Goal: Check status

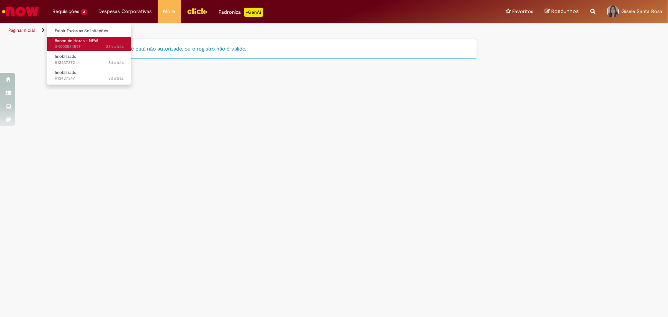
click at [88, 39] on span "Banco de Horas - NEW" at bounding box center [76, 41] width 43 height 6
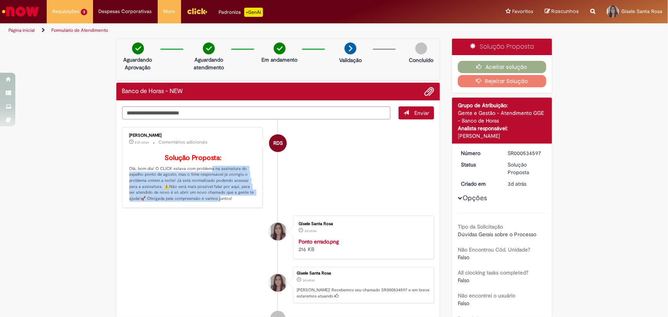
drag, startPoint x: 208, startPoint y: 165, endPoint x: 217, endPoint y: 195, distance: 31.6
click at [217, 195] on p "Solução Proposta: Olá, bom dia! O CLICK estava com problema na assinatura do es…" at bounding box center [193, 177] width 128 height 47
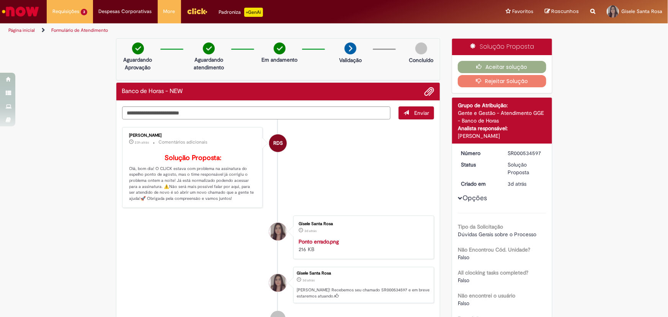
click at [219, 200] on p "Solução Proposta: Olá, bom dia! O CLICK estava com problema na assinatura do es…" at bounding box center [193, 177] width 128 height 47
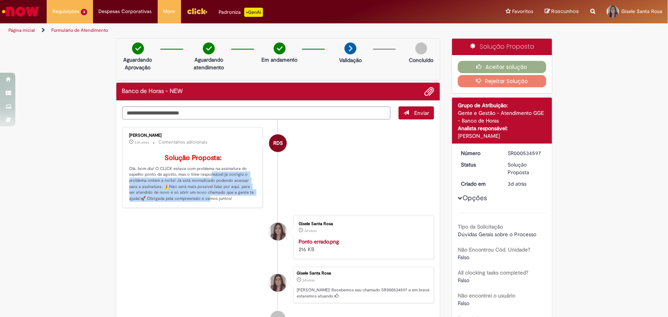
drag, startPoint x: 206, startPoint y: 175, endPoint x: 207, endPoint y: 203, distance: 28.3
click at [207, 203] on div "[PERSON_NAME] 23h atrás 23 horas atrás Comentários adicionais Solução Proposta:…" at bounding box center [192, 167] width 136 height 76
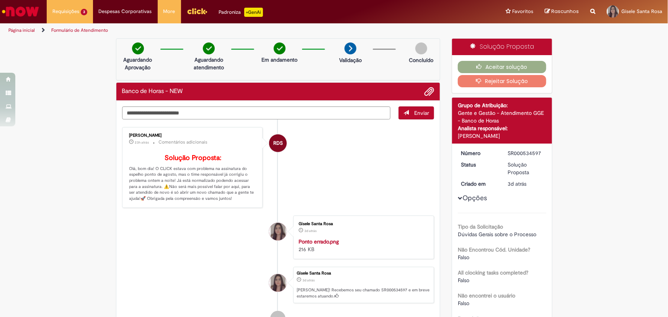
click at [209, 201] on p "Solução Proposta: Olá, bom dia! O CLICK estava com problema na assinatura do es…" at bounding box center [193, 177] width 128 height 47
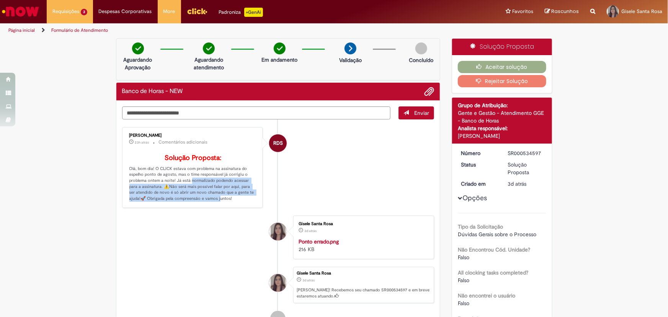
drag, startPoint x: 187, startPoint y: 180, endPoint x: 216, endPoint y: 200, distance: 35.3
click at [216, 200] on p "Solução Proposta: Olá, bom dia! O CLICK estava com problema na assinatura do es…" at bounding box center [193, 177] width 128 height 47
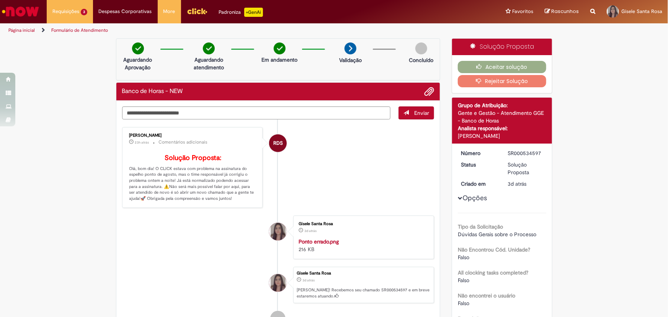
click at [223, 199] on p "Solução Proposta: Olá, bom dia! O CLICK estava com problema na assinatura do es…" at bounding box center [193, 177] width 128 height 47
click at [199, 182] on p "Solução Proposta: Olá, bom dia! O CLICK estava com problema na assinatura do es…" at bounding box center [193, 177] width 128 height 47
click at [40, 179] on div "Verificar Código de Barras Aguardando Aprovação Aguardando atendimento Em andam…" at bounding box center [334, 260] width 668 height 444
